Goal: Navigation & Orientation: Find specific page/section

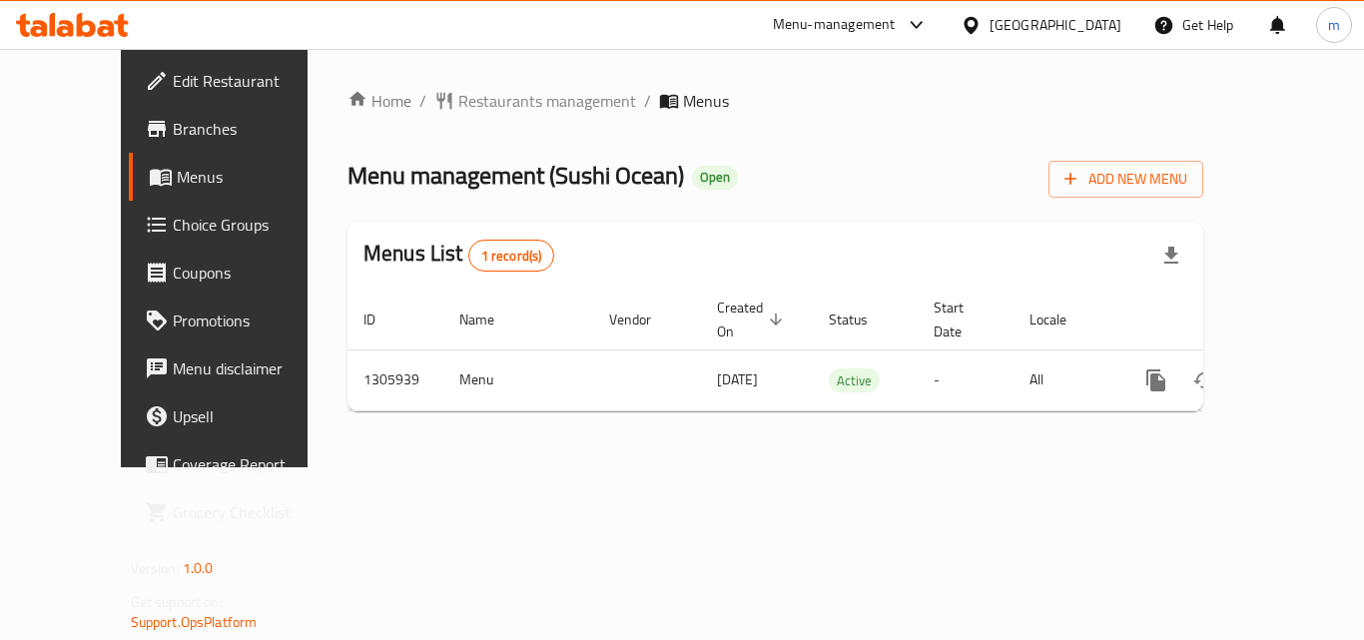
click at [107, 29] on icon at bounding box center [106, 28] width 17 height 17
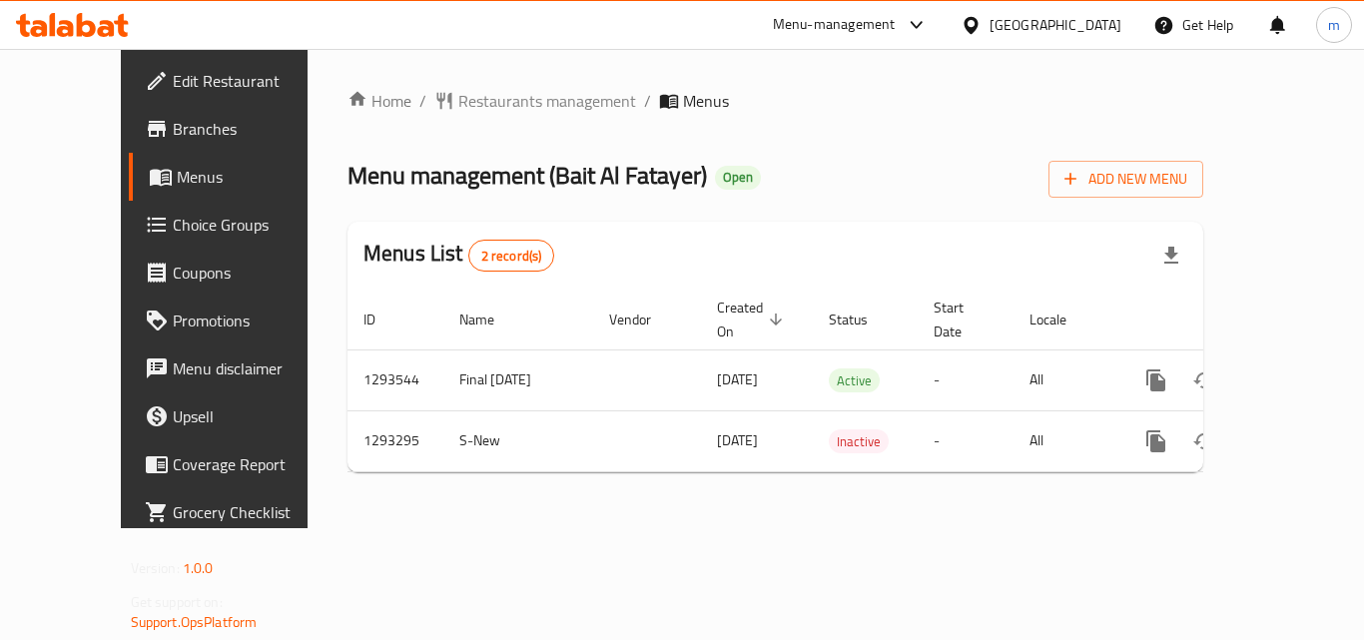
click at [70, 28] on icon at bounding box center [65, 28] width 17 height 17
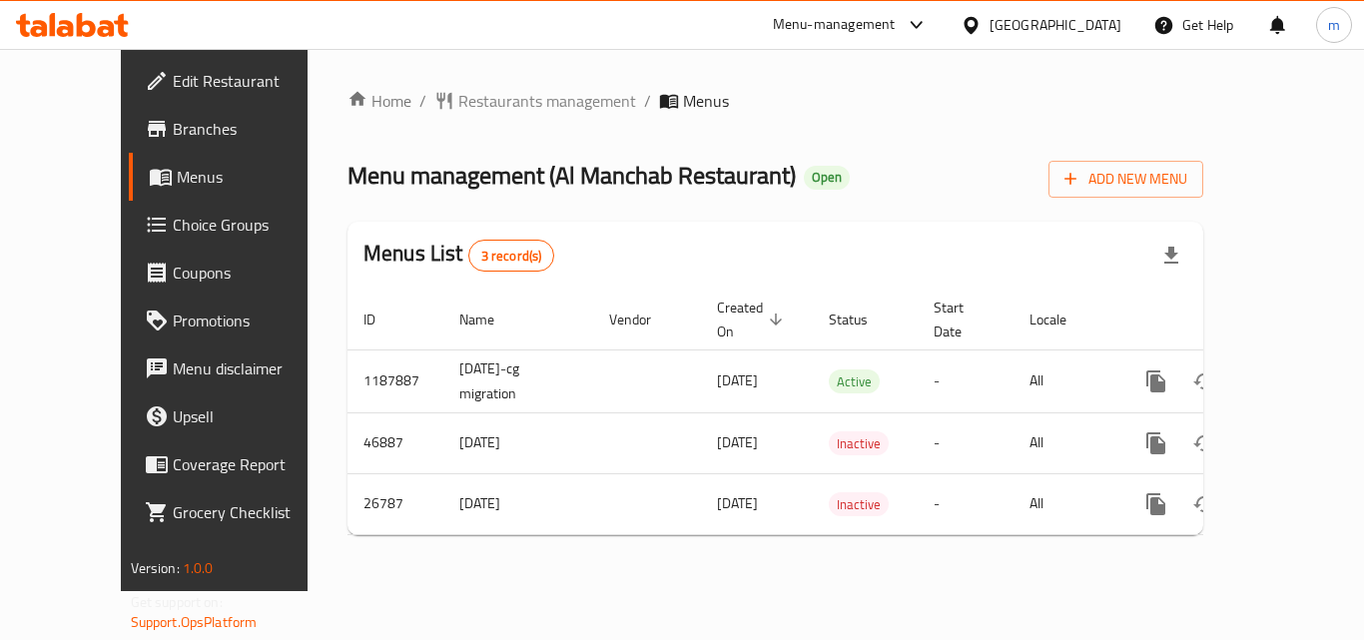
click at [52, 28] on icon at bounding box center [53, 24] width 6 height 23
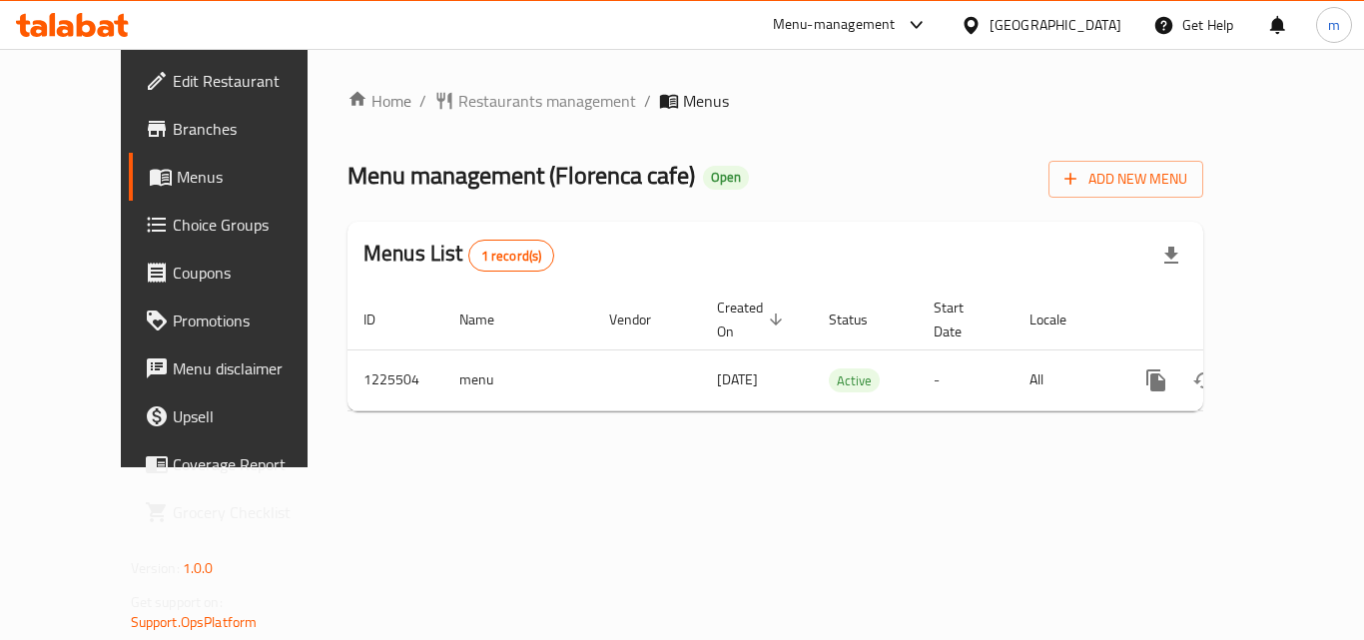
click at [107, 29] on icon at bounding box center [106, 28] width 17 height 17
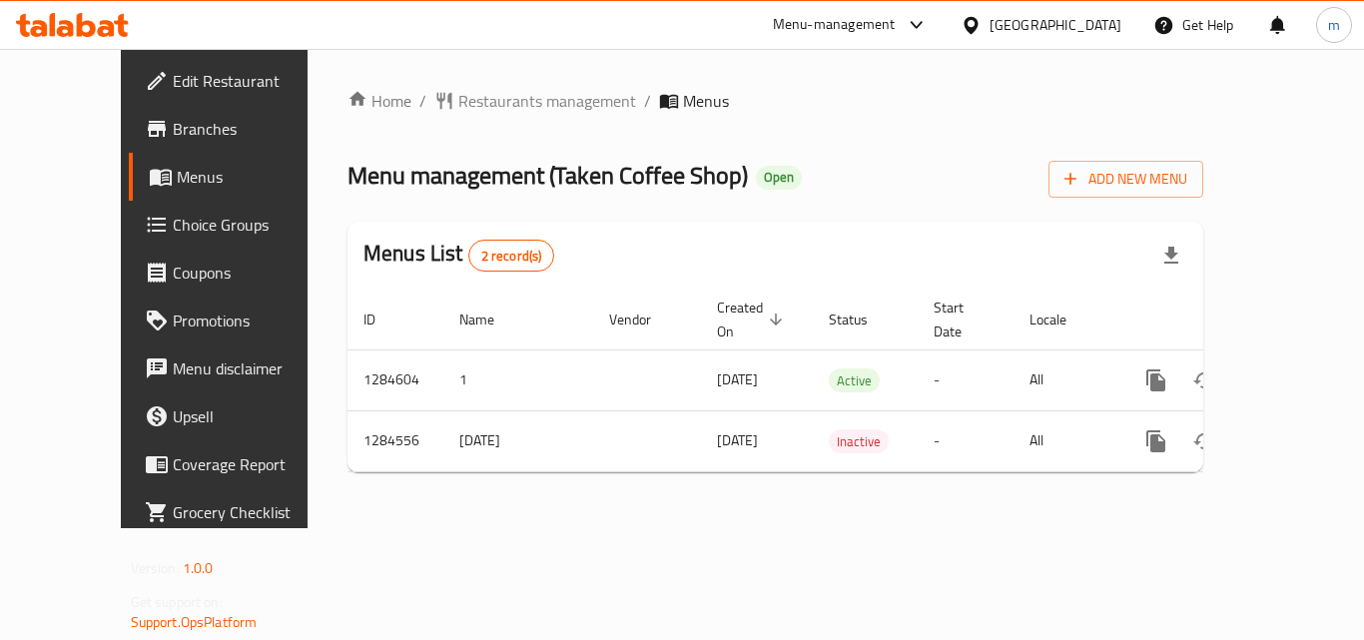
click at [91, 17] on icon at bounding box center [72, 25] width 113 height 24
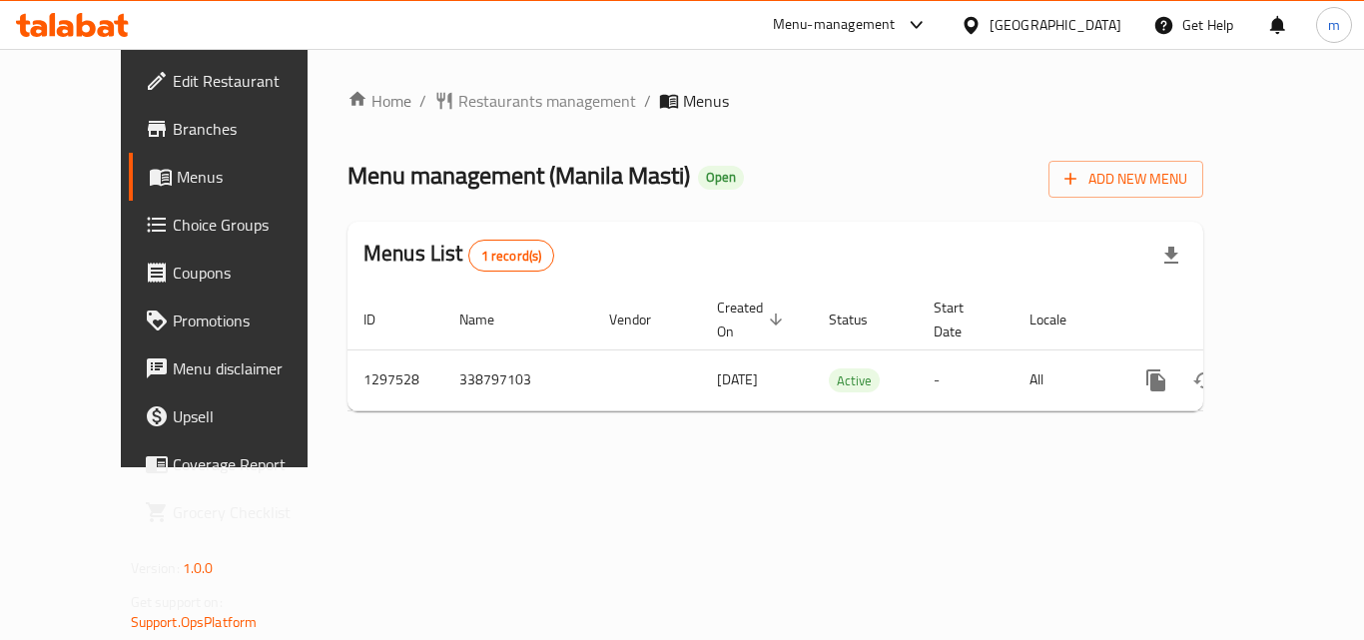
click at [107, 23] on icon at bounding box center [106, 28] width 17 height 17
click at [61, 18] on icon at bounding box center [72, 25] width 113 height 24
click at [110, 29] on icon at bounding box center [106, 28] width 17 height 17
click at [76, 30] on icon at bounding box center [72, 25] width 113 height 24
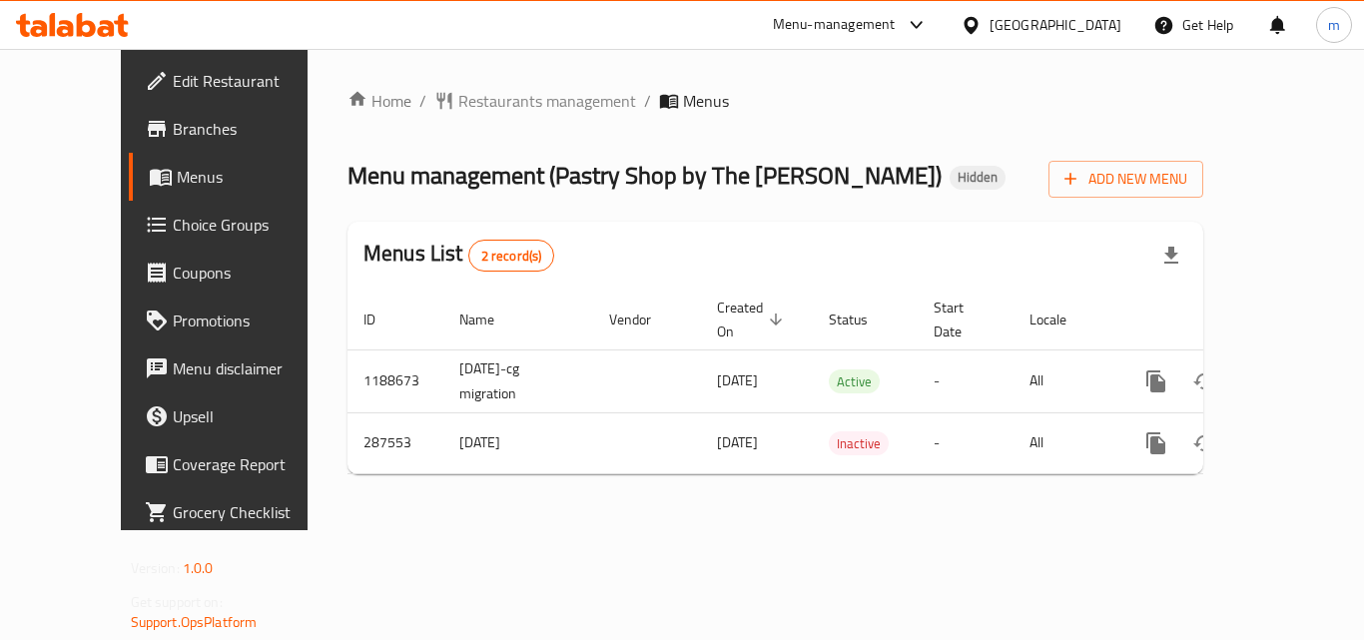
click at [106, 28] on icon at bounding box center [106, 28] width 17 height 17
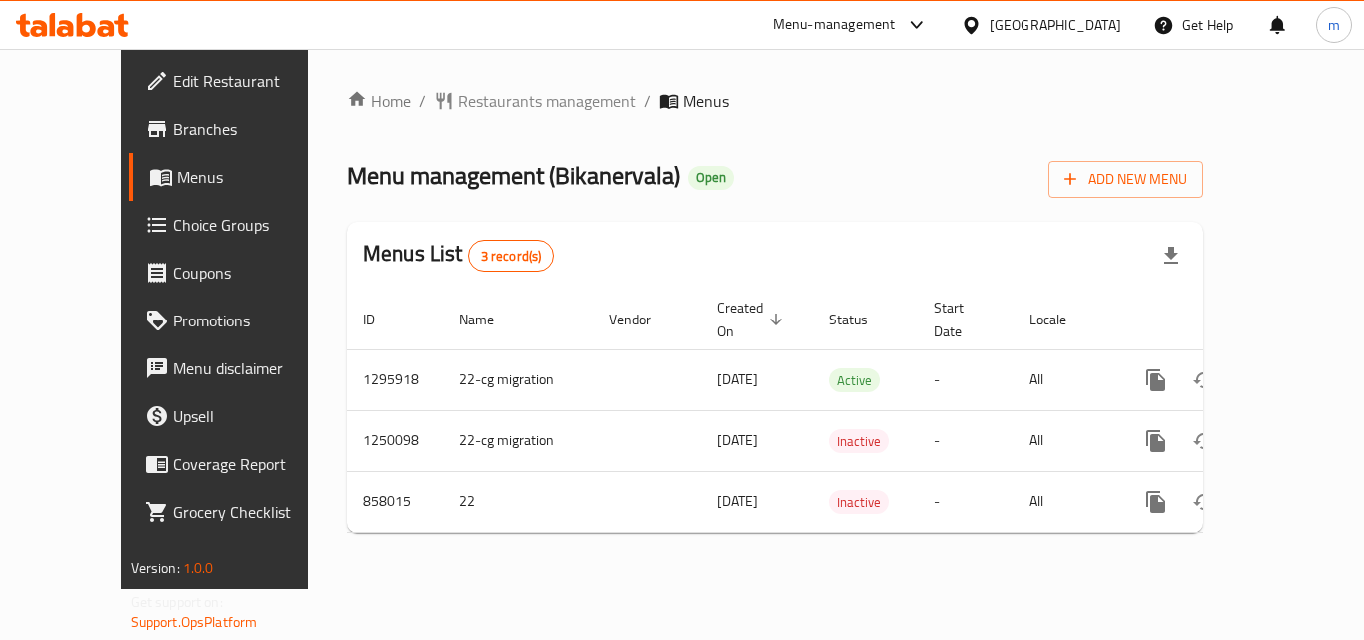
click at [79, 20] on icon at bounding box center [86, 25] width 19 height 24
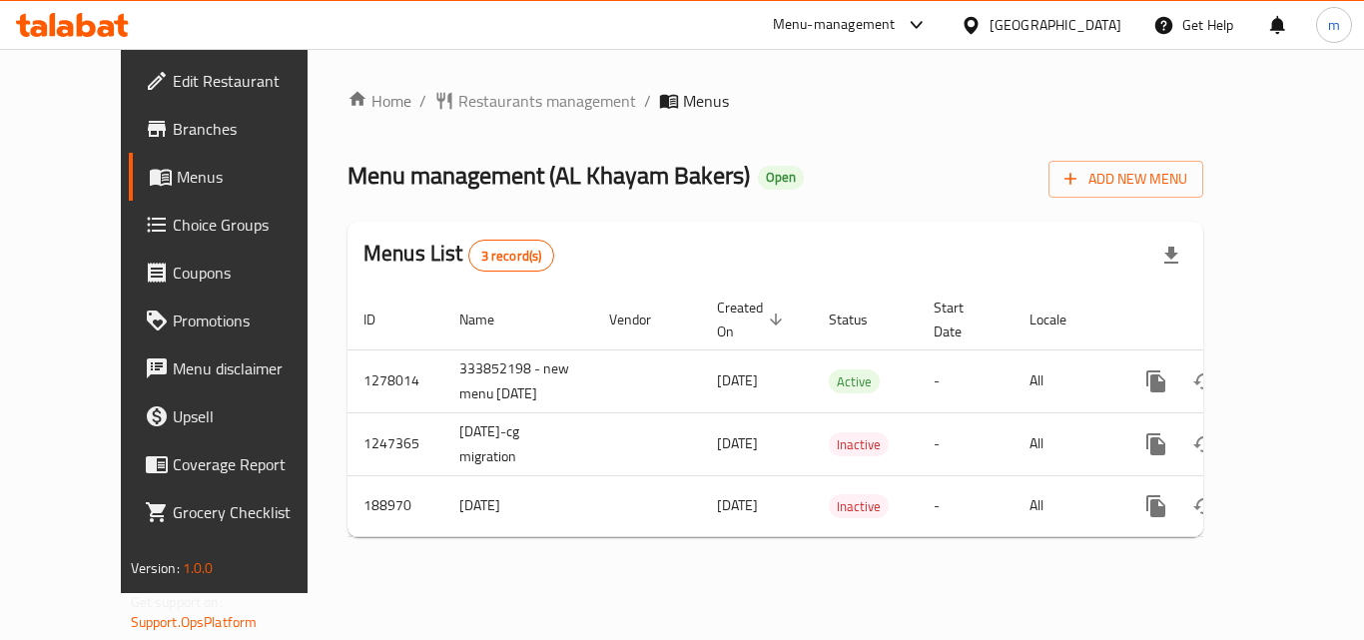
click at [74, 31] on icon at bounding box center [72, 25] width 113 height 24
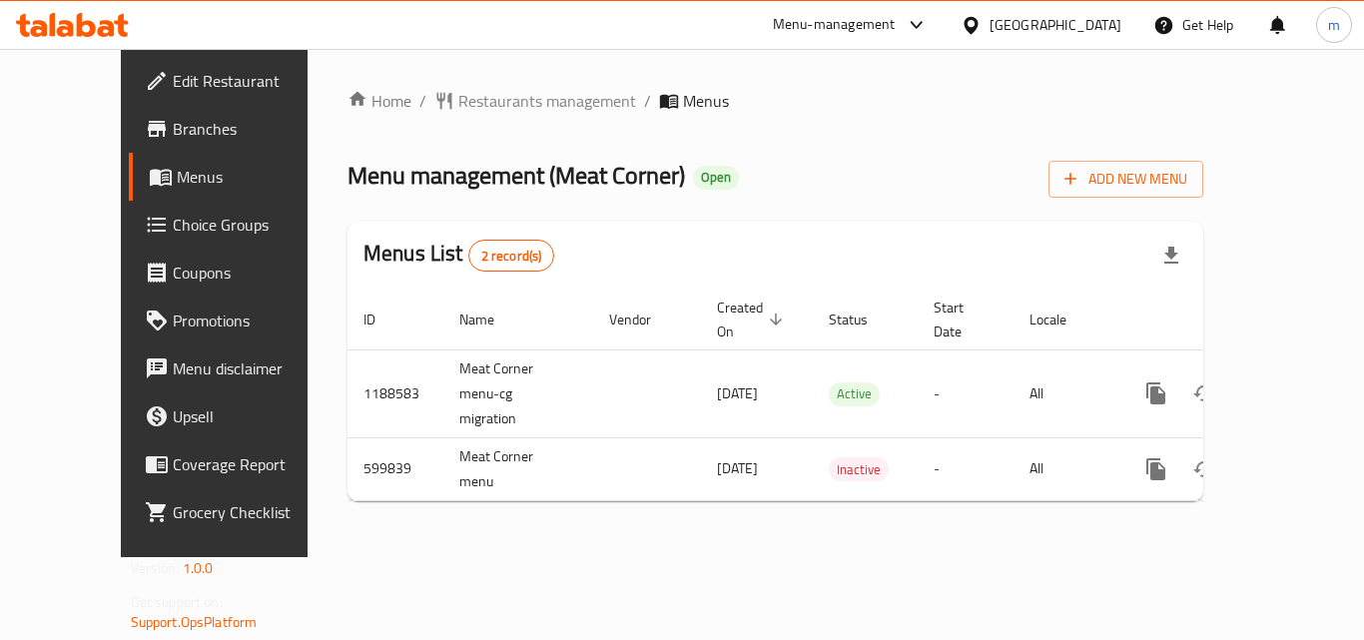
click at [80, 37] on div at bounding box center [72, 25] width 113 height 24
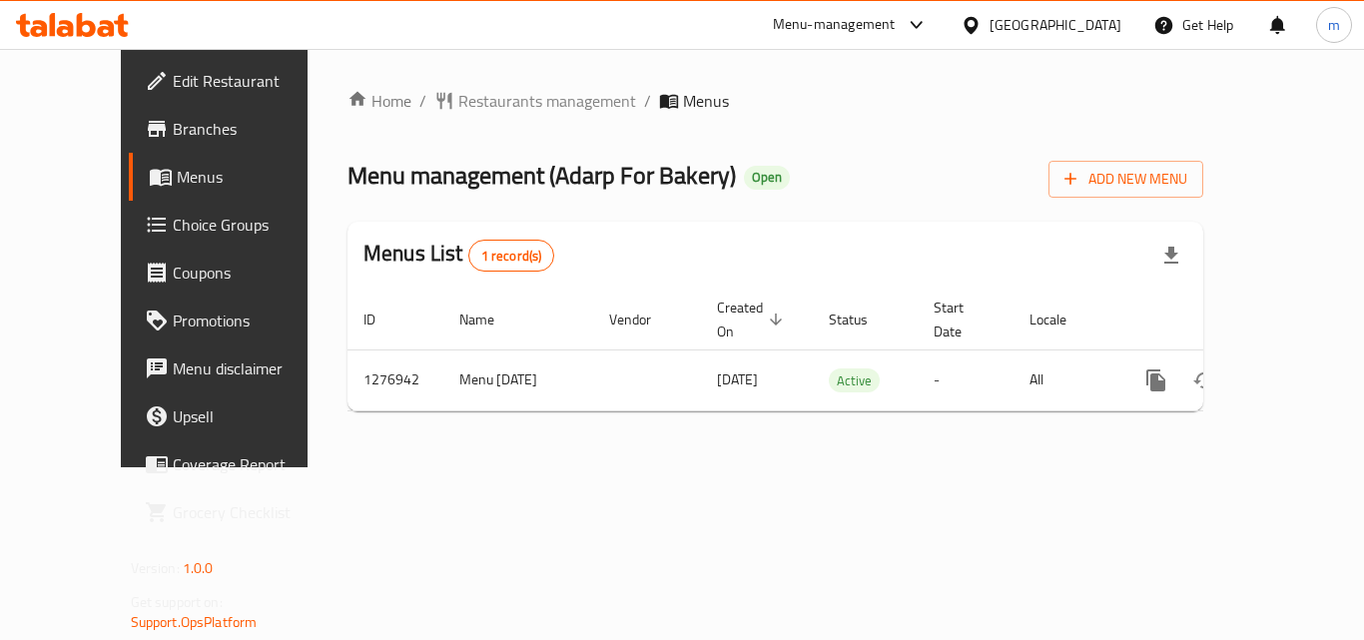
click at [88, 24] on icon at bounding box center [86, 25] width 19 height 24
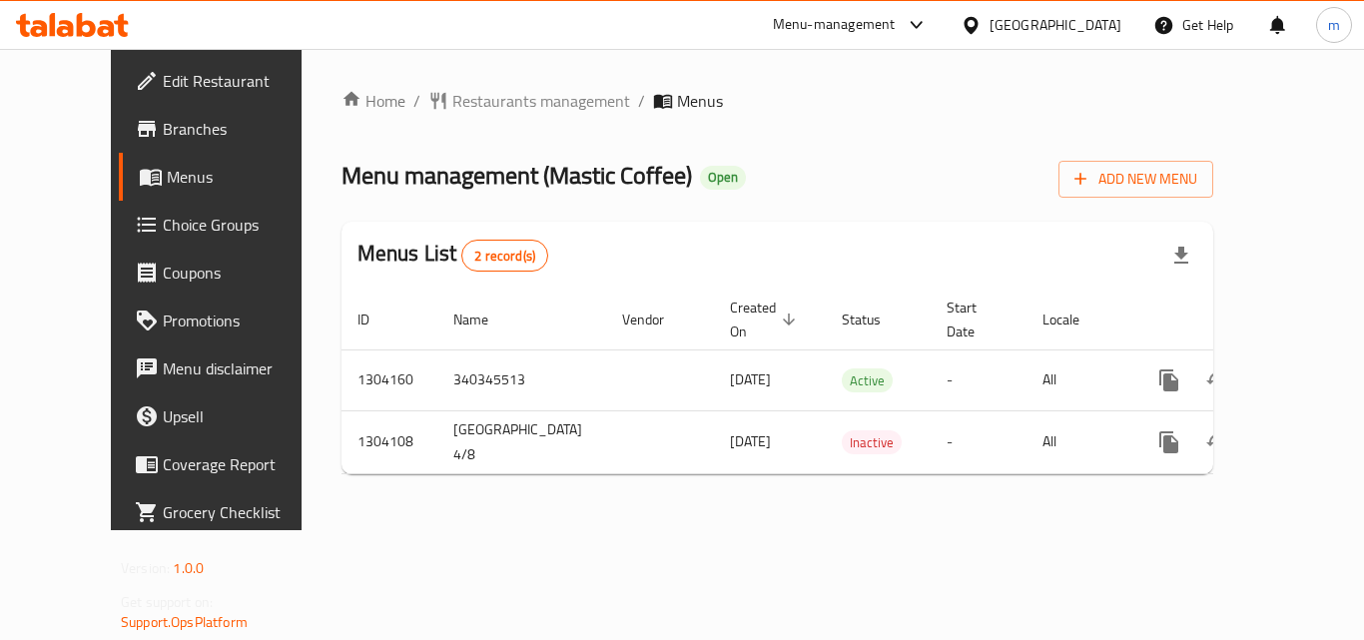
click at [93, 26] on icon at bounding box center [86, 25] width 19 height 24
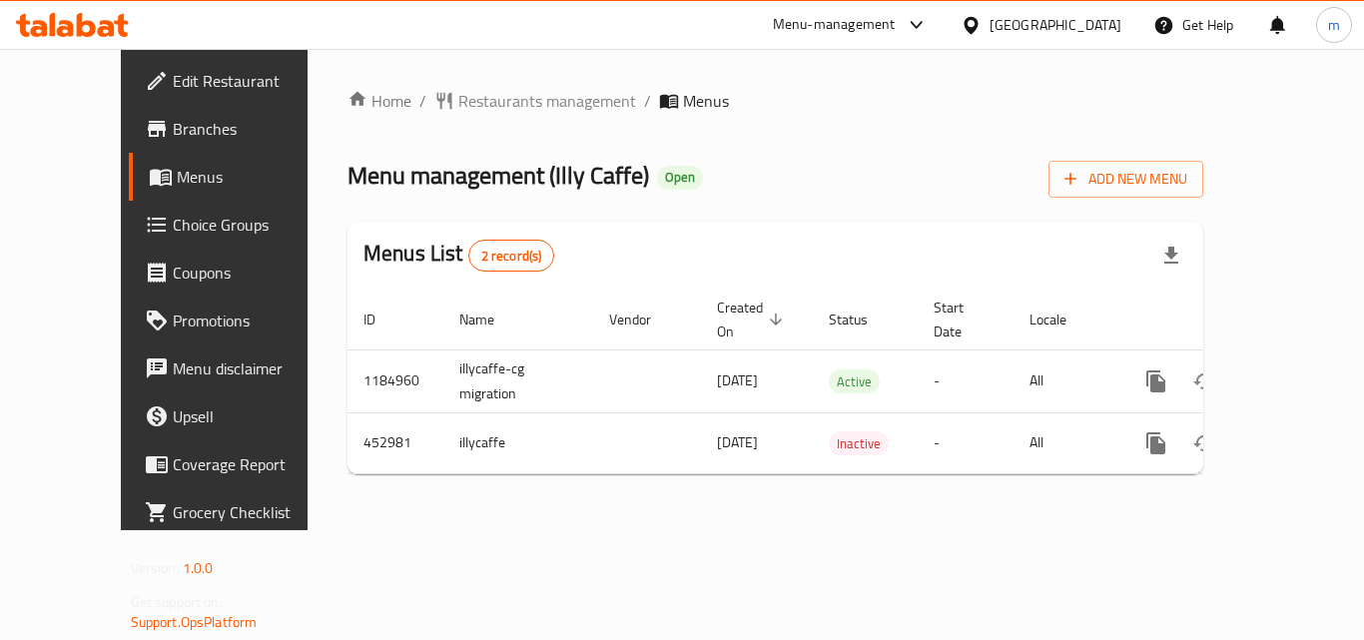
click at [60, 21] on icon at bounding box center [72, 25] width 113 height 24
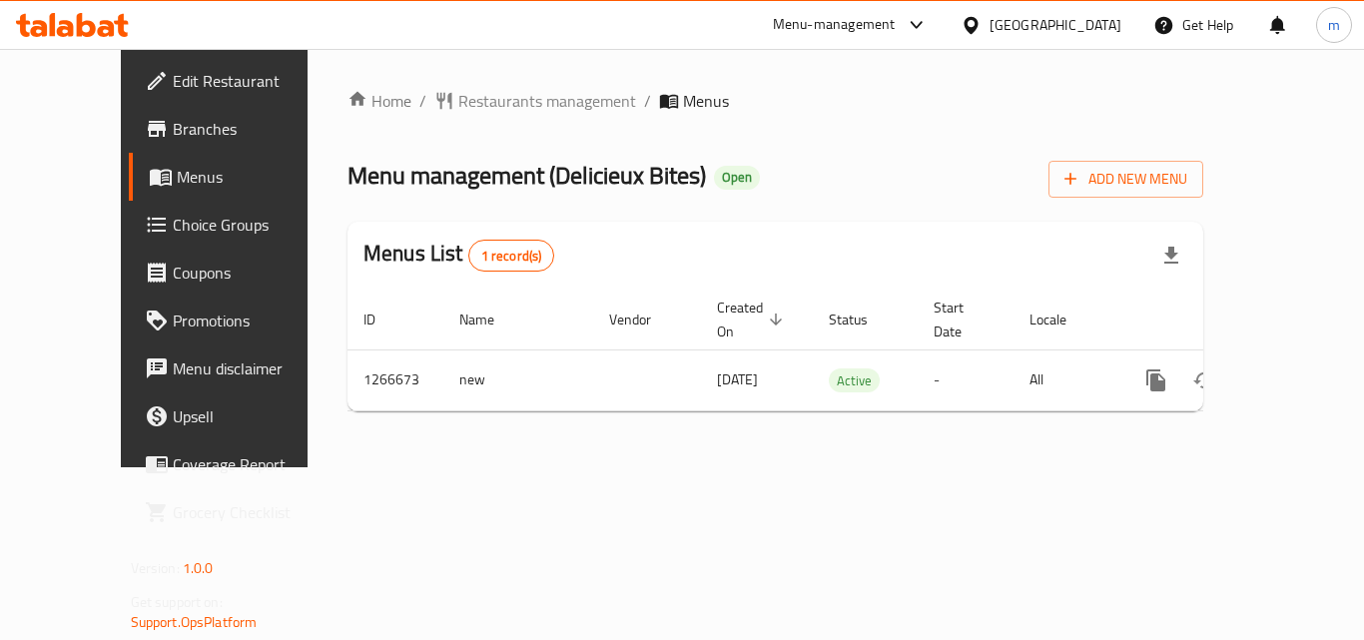
click at [55, 14] on icon at bounding box center [53, 24] width 6 height 23
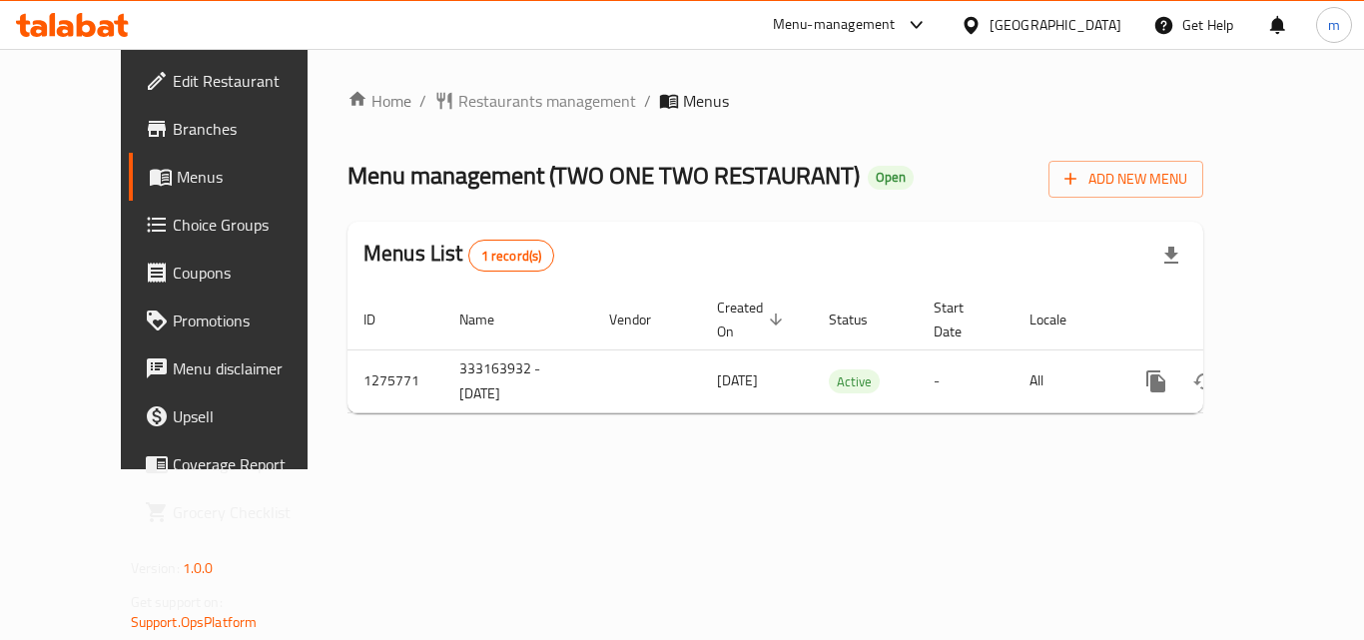
click at [112, 34] on icon at bounding box center [106, 28] width 17 height 17
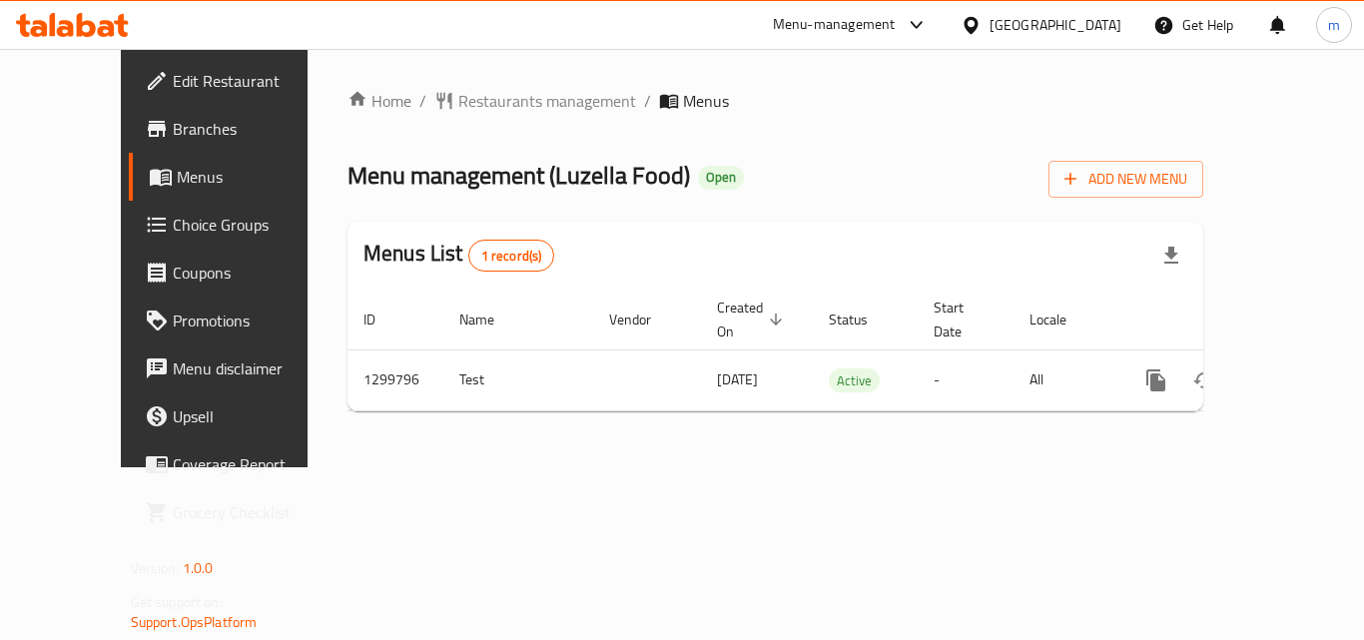
click at [105, 23] on icon at bounding box center [106, 28] width 17 height 17
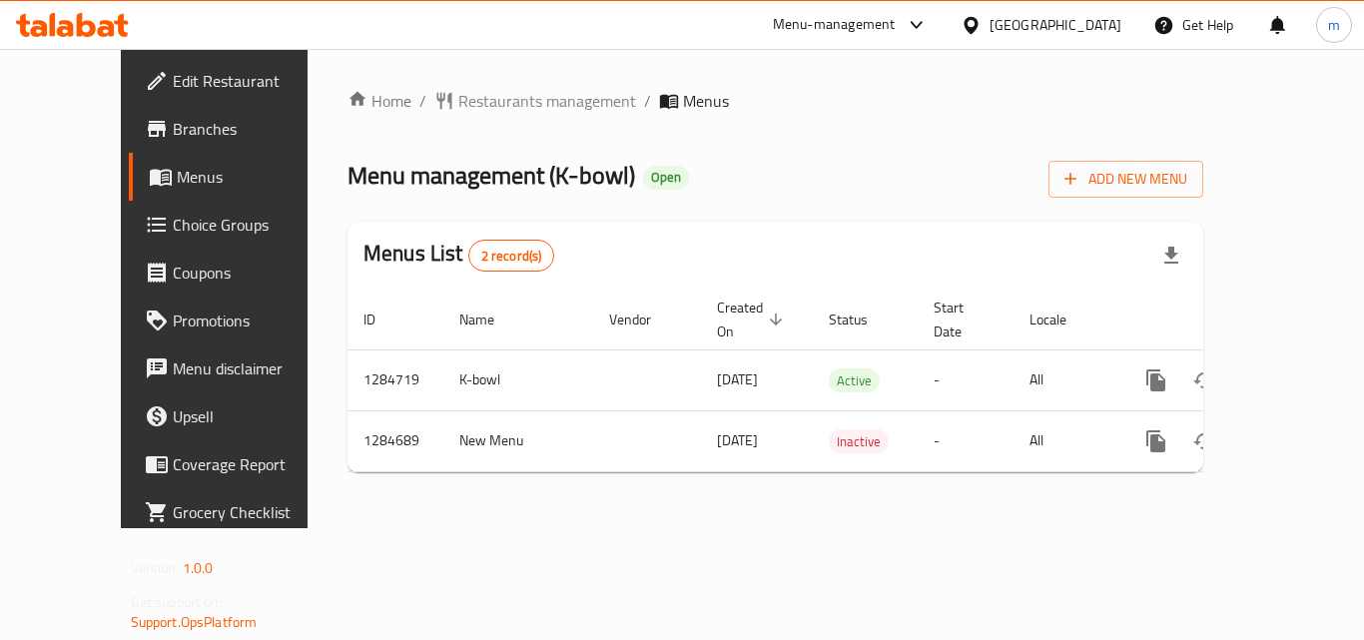
click at [63, 24] on icon at bounding box center [65, 28] width 17 height 17
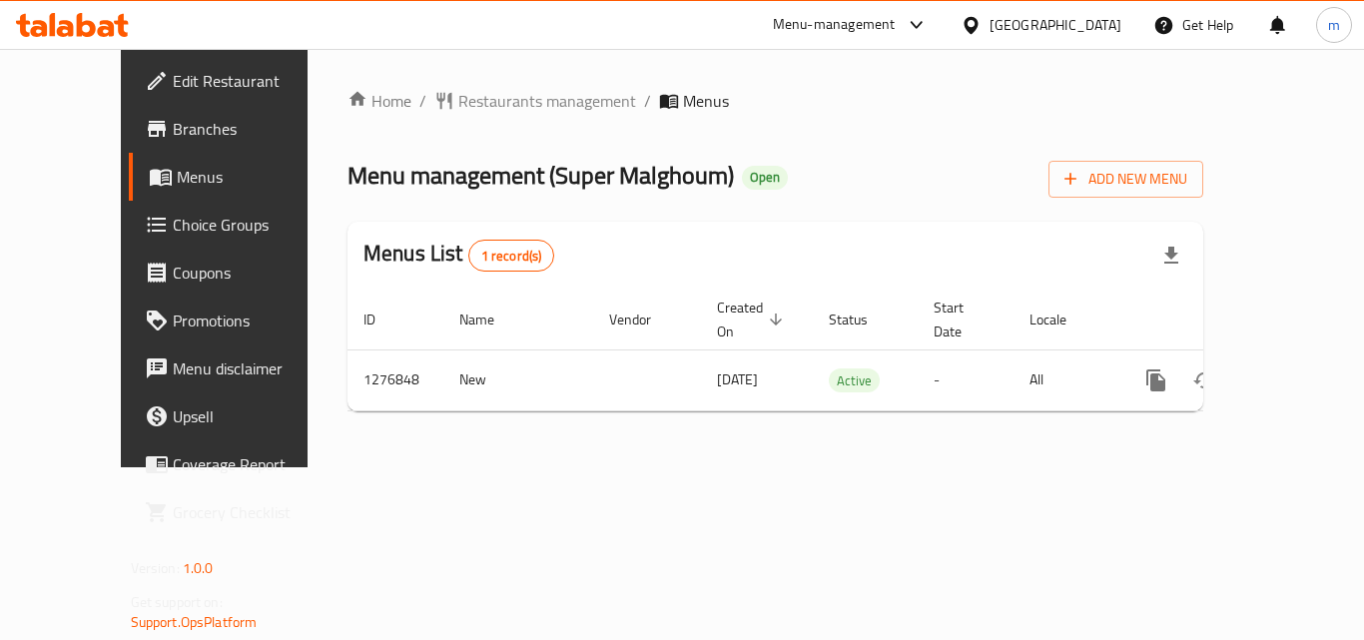
click at [103, 32] on icon at bounding box center [106, 28] width 17 height 17
click at [86, 14] on icon at bounding box center [72, 25] width 113 height 24
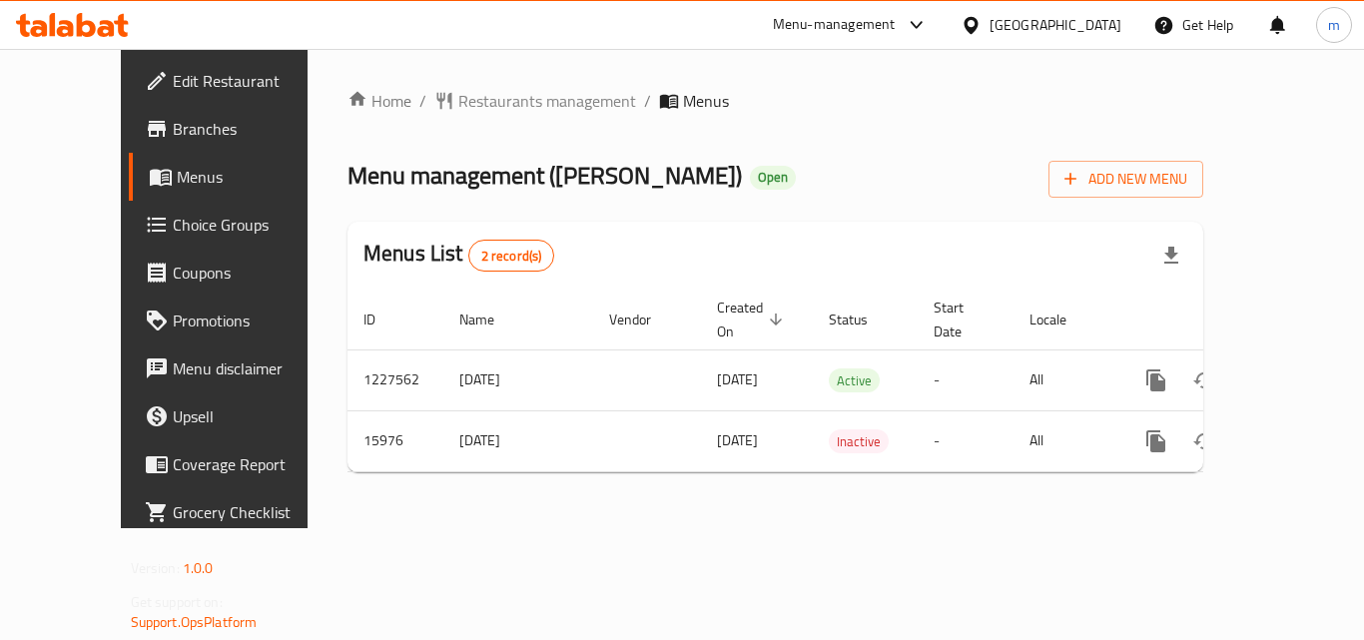
click at [85, 27] on icon at bounding box center [72, 25] width 113 height 24
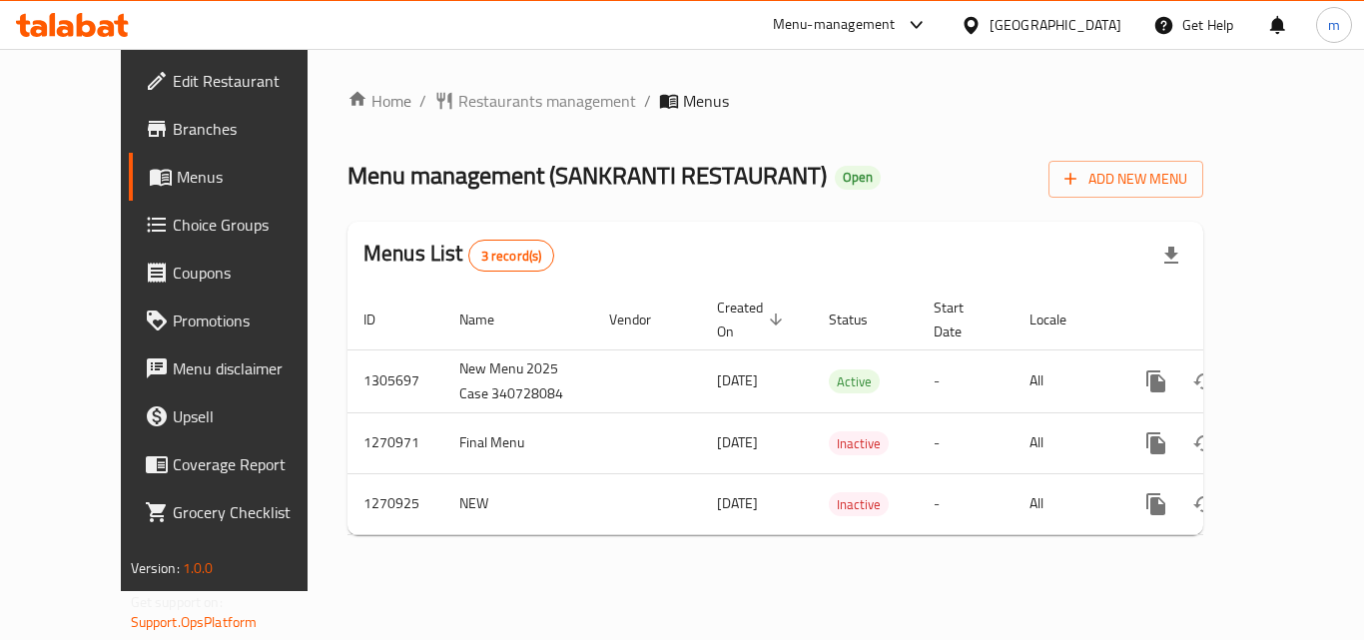
click at [77, 26] on icon at bounding box center [86, 25] width 19 height 24
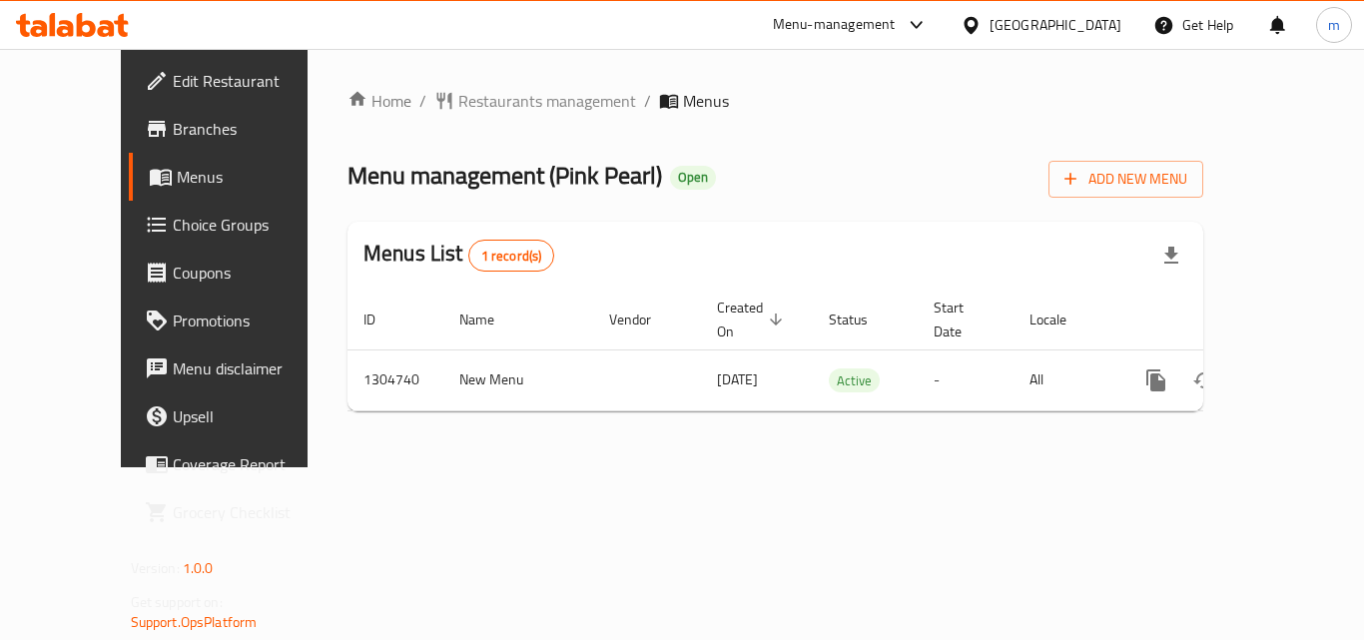
click at [86, 36] on div at bounding box center [72, 25] width 113 height 24
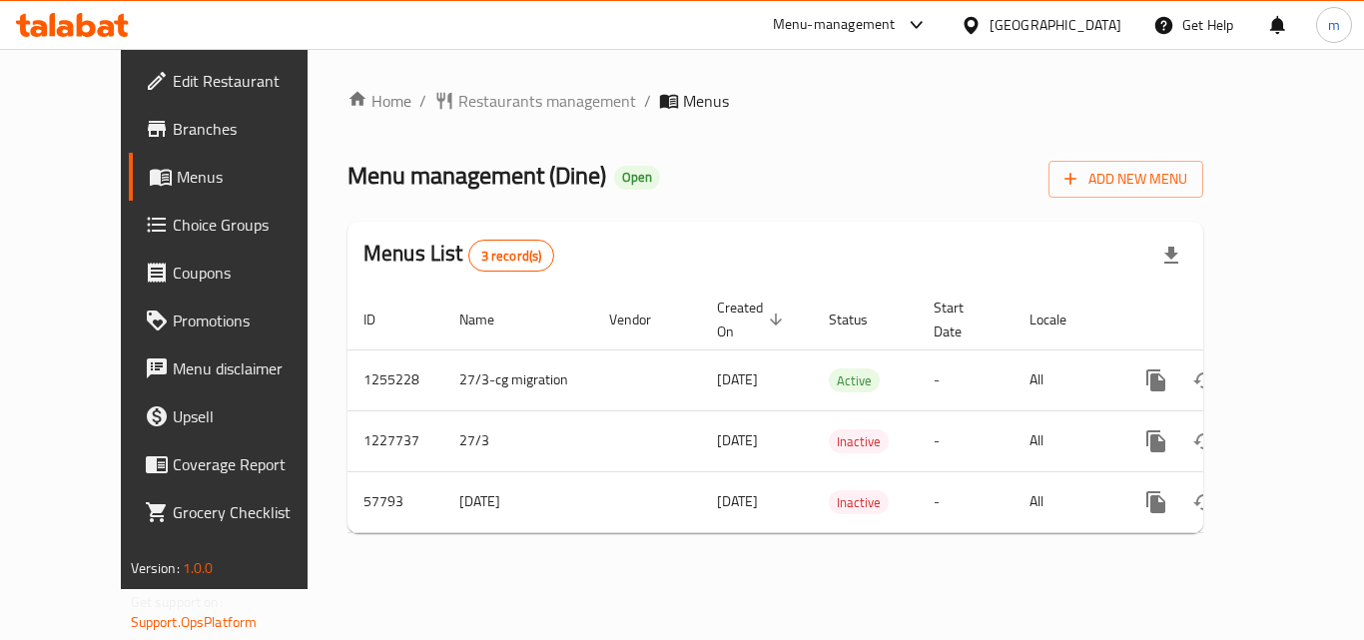
click at [112, 25] on icon at bounding box center [106, 28] width 17 height 17
click at [30, 30] on icon at bounding box center [72, 25] width 113 height 24
click at [43, 31] on icon at bounding box center [38, 28] width 17 height 17
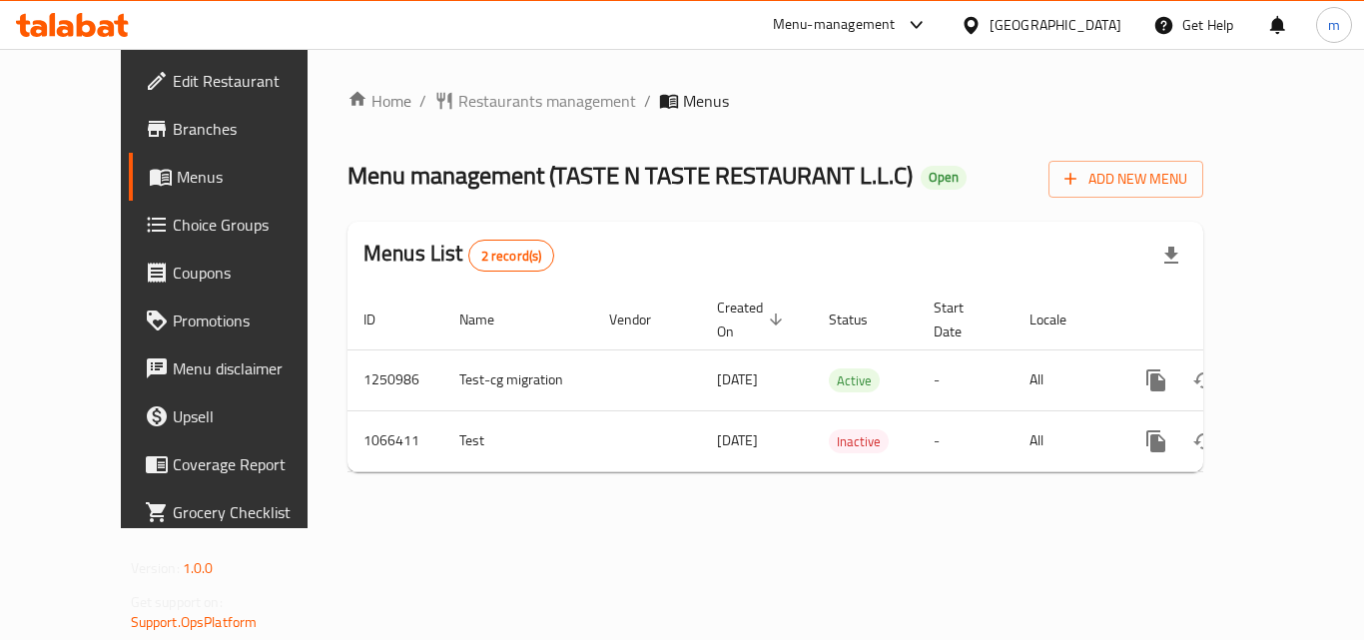
click at [86, 14] on icon at bounding box center [72, 25] width 113 height 24
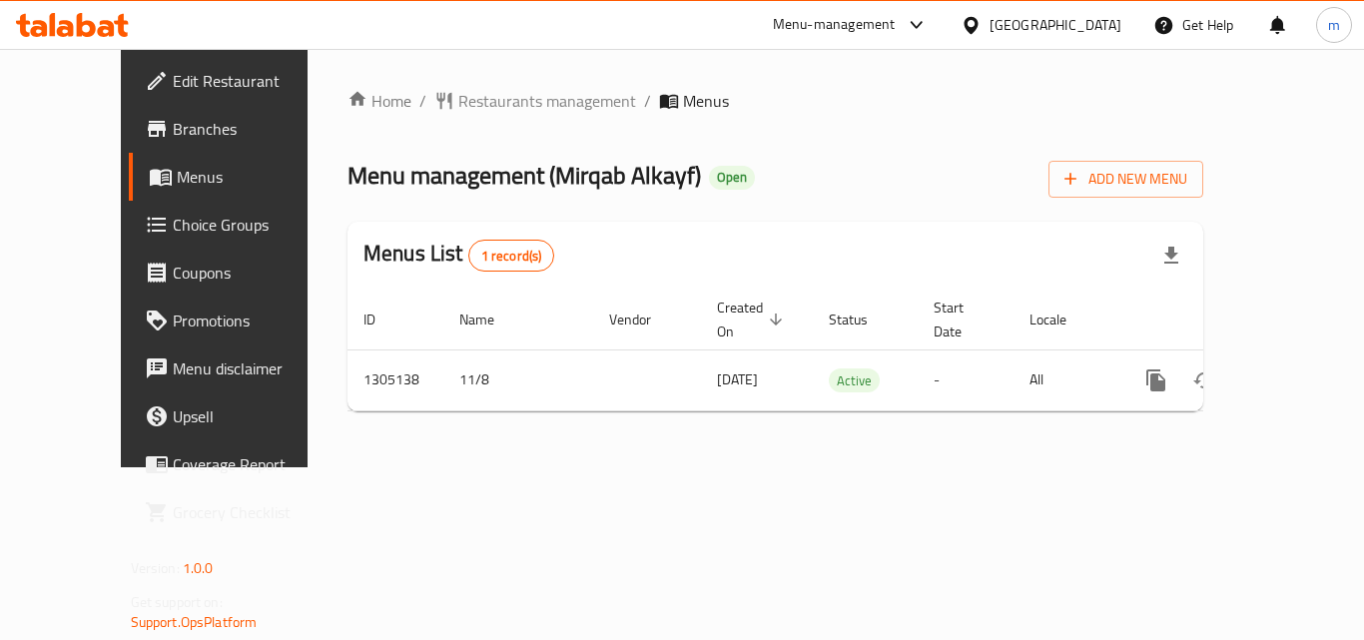
click at [95, 26] on icon at bounding box center [86, 25] width 19 height 24
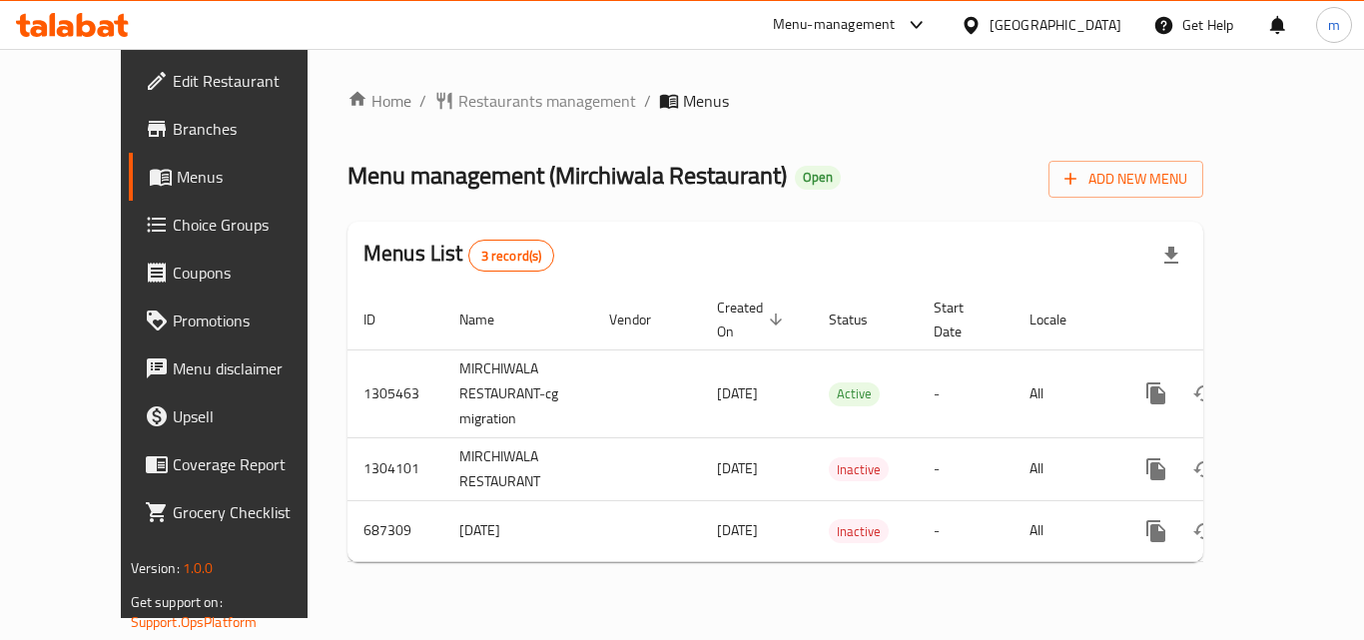
click at [87, 9] on div at bounding box center [72, 25] width 145 height 40
click at [48, 11] on div at bounding box center [72, 25] width 145 height 40
click at [109, 26] on icon at bounding box center [106, 28] width 17 height 17
